Goal: Task Accomplishment & Management: Complete application form

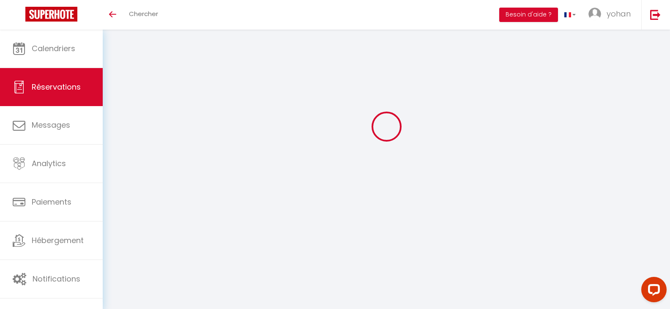
select select
checkbox input "false"
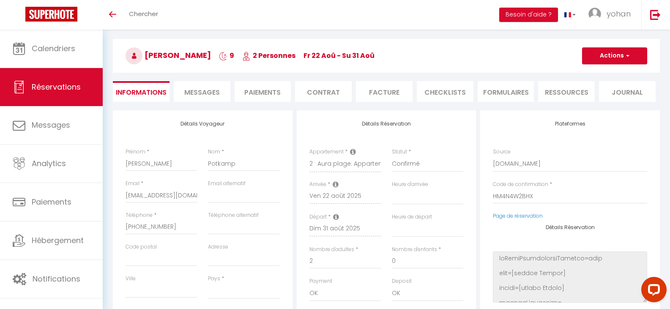
select select
checkbox input "false"
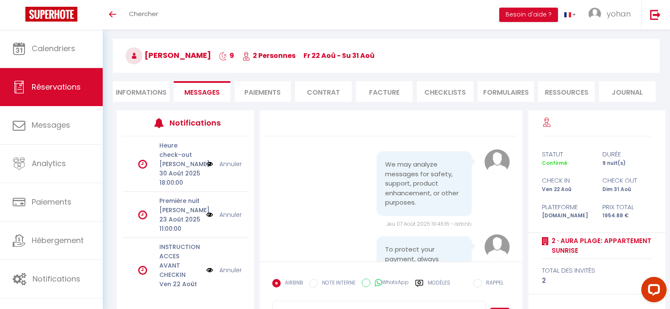
scroll to position [459, 0]
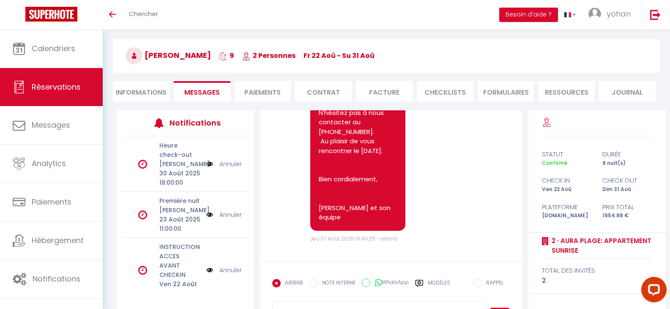
click at [139, 90] on li "Informations" at bounding box center [141, 91] width 57 height 21
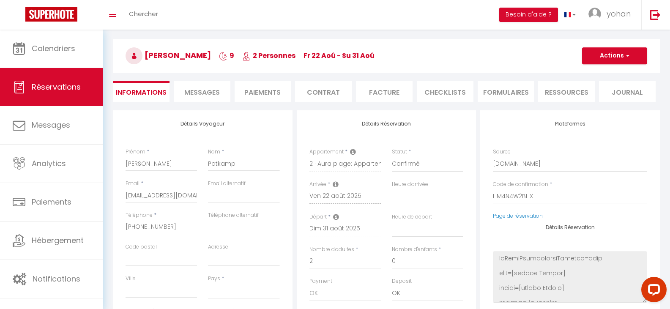
select select
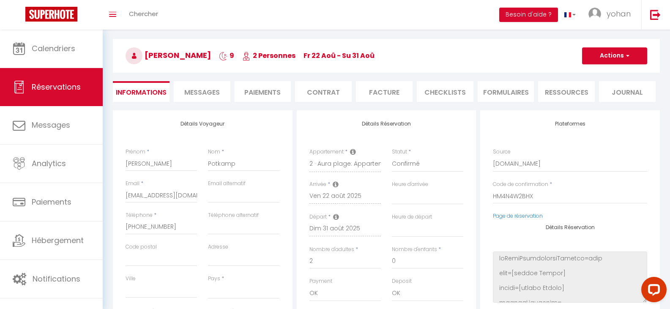
select select
checkbox input "false"
select select
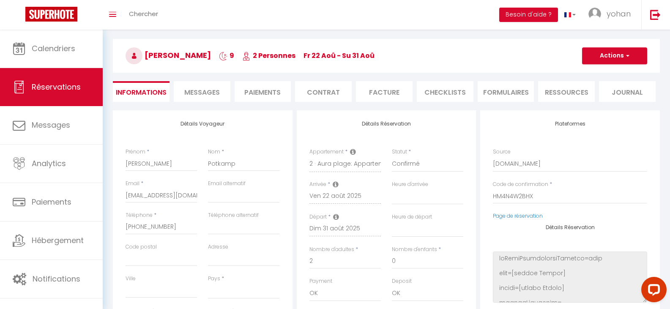
checkbox input "false"
select select
checkbox input "false"
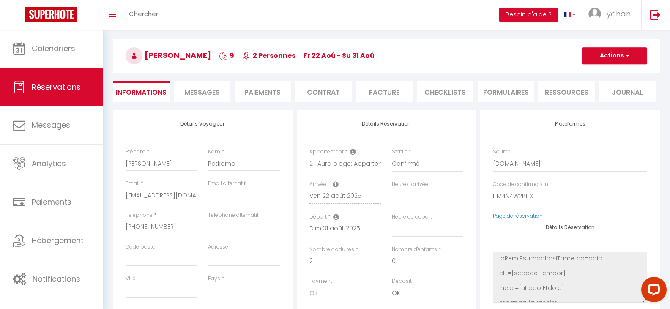
select select
checkbox input "false"
select select
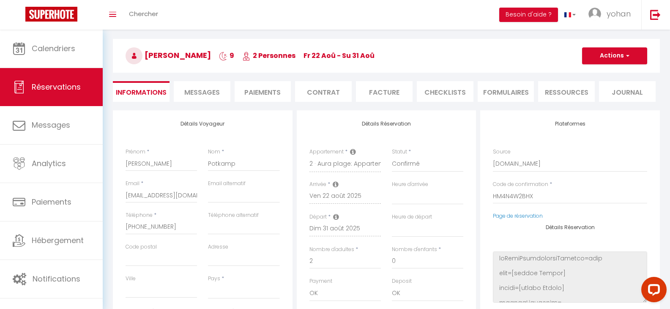
select select
checkbox input "false"
select select
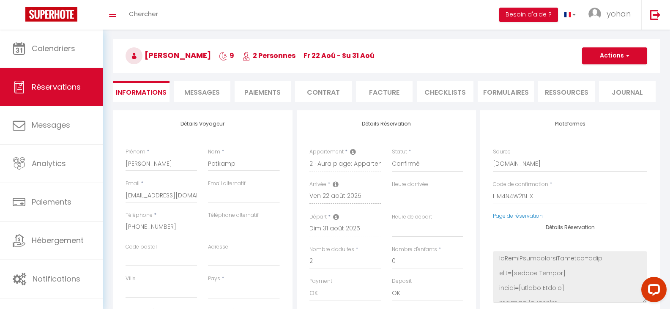
select select
checkbox input "false"
select select
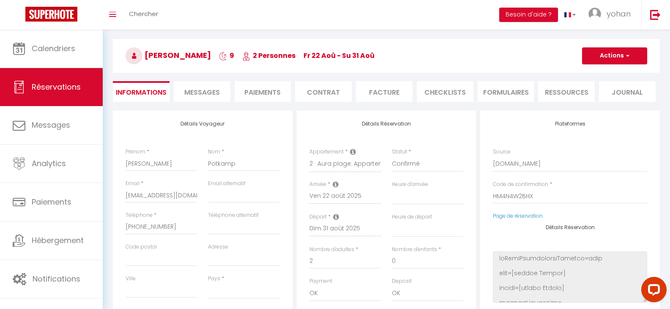
checkbox input "false"
select select
checkbox input "false"
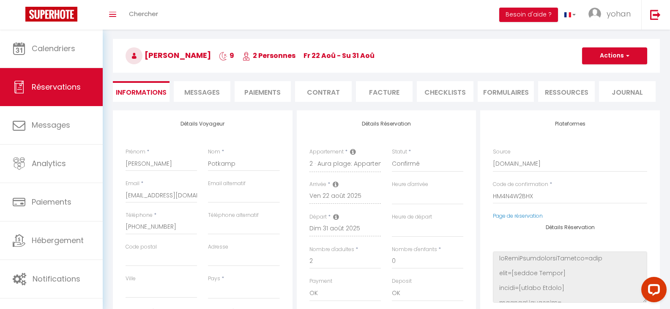
select select
checkbox input "false"
select select
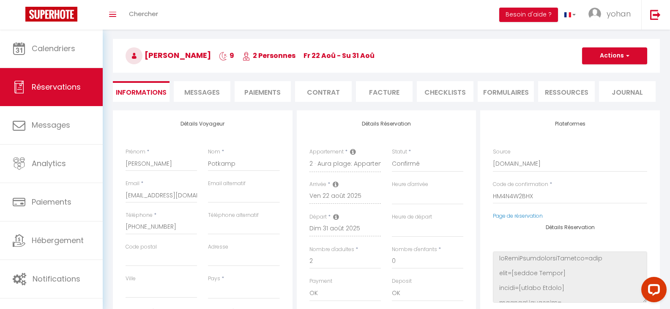
select select
checkbox input "false"
select select
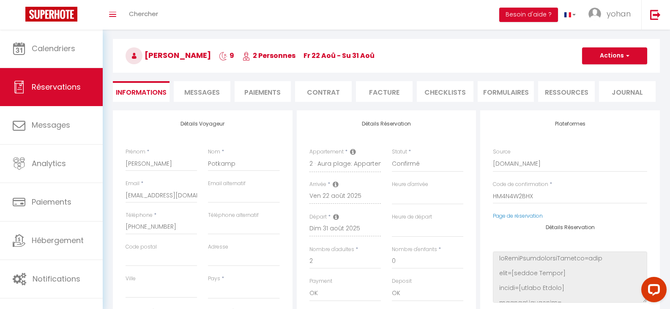
select select
checkbox input "false"
select select
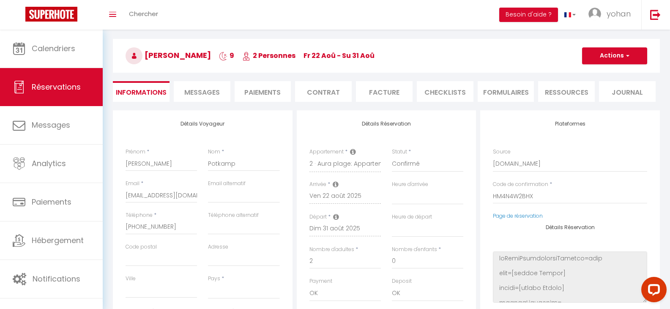
checkbox input "false"
select select
checkbox input "false"
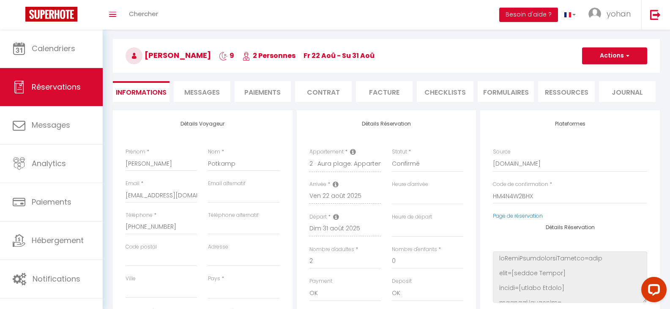
select select
checkbox input "false"
select select
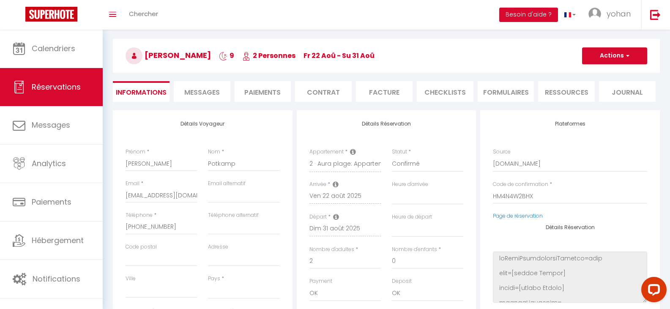
select select
checkbox input "false"
select select
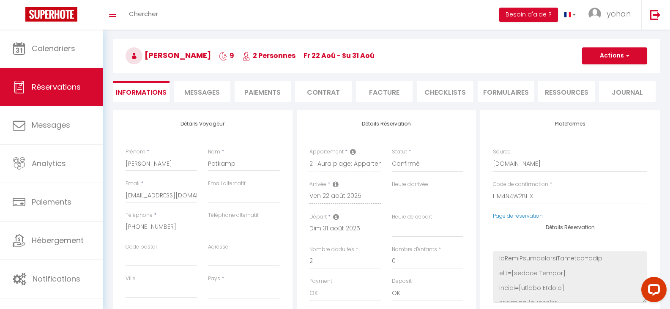
select select
checkbox input "false"
select select
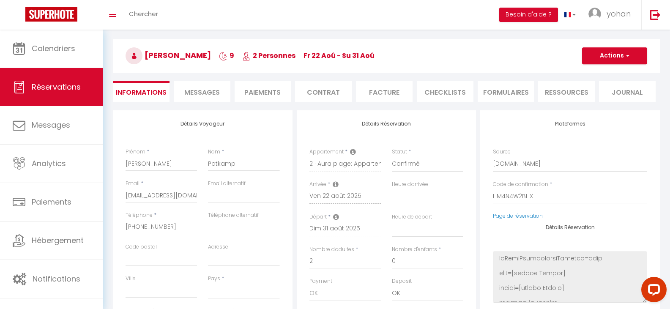
checkbox input "false"
select select
checkbox input "false"
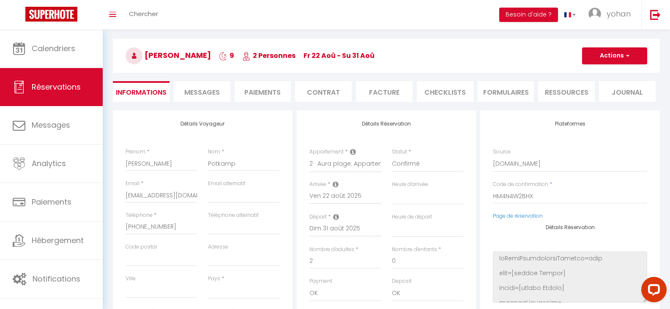
select select
checkbox input "false"
select select
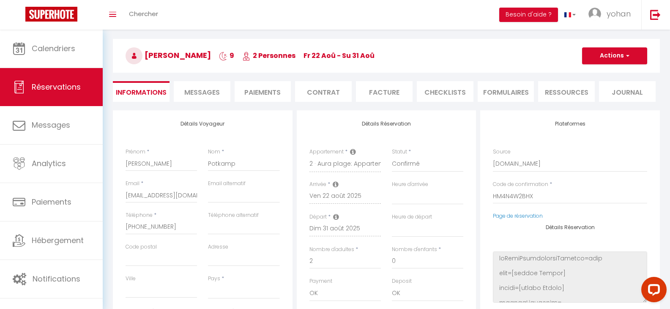
select select
checkbox input "false"
select select
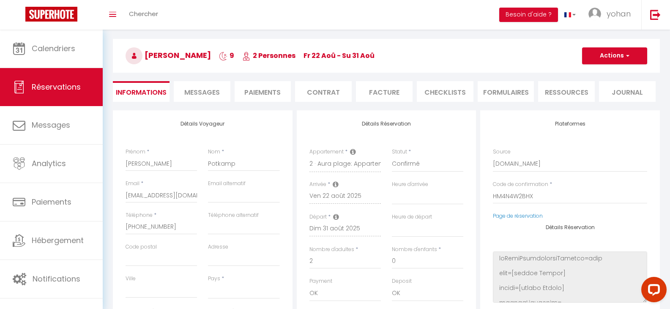
select select
checkbox input "false"
select select
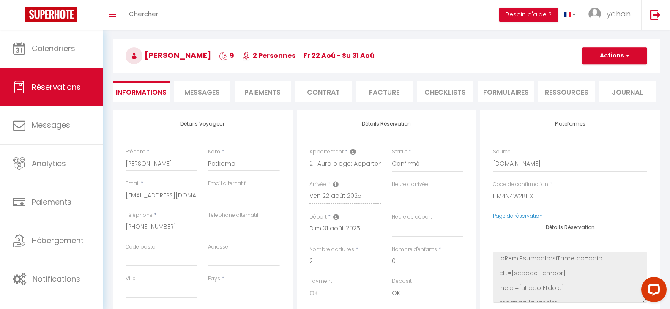
checkbox input "false"
select select
checkbox input "false"
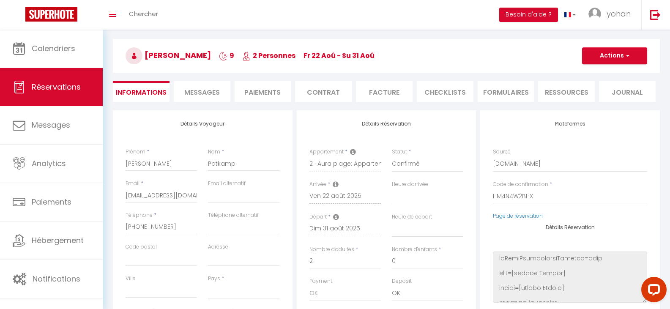
select select
checkbox input "false"
select select
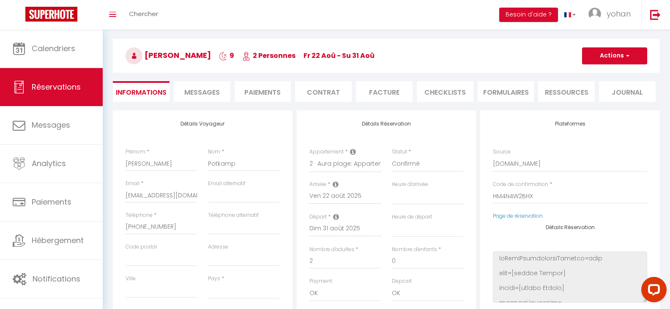
select select
checkbox input "false"
select select
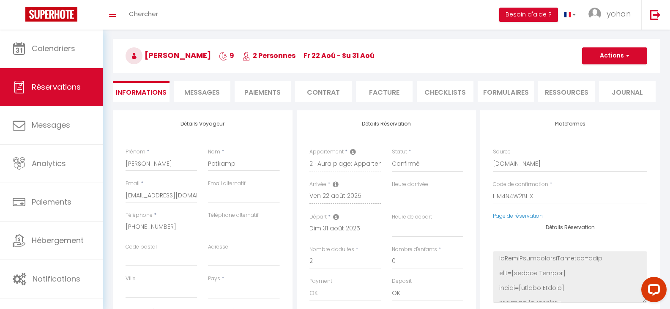
select select
checkbox input "false"
select select
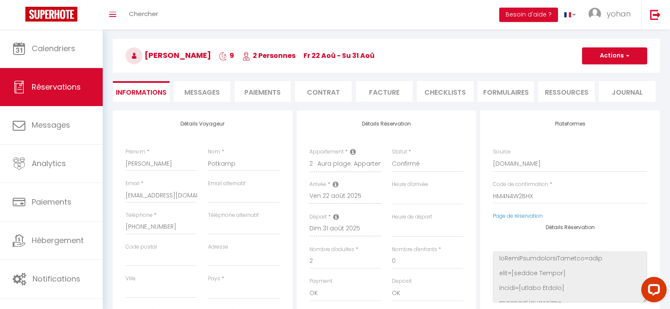
checkbox input "false"
select select
checkbox input "false"
